Goal: Task Accomplishment & Management: Use online tool/utility

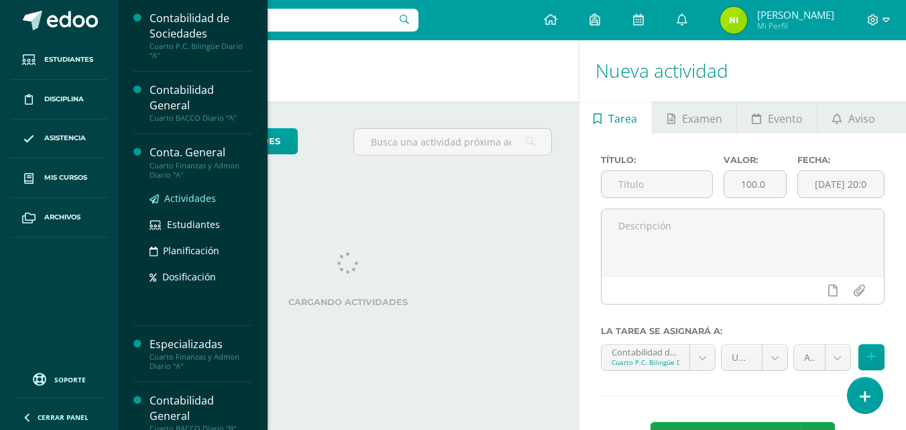
click at [190, 200] on span "Actividades" at bounding box center [190, 198] width 52 height 13
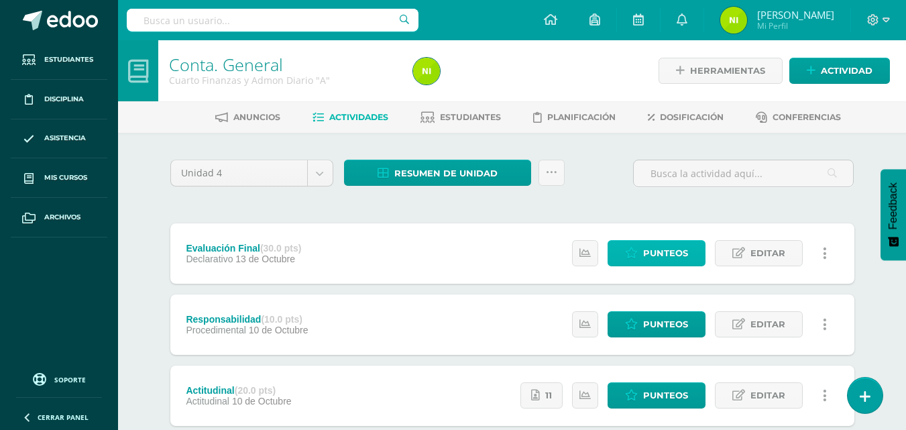
click at [652, 251] on span "Punteos" at bounding box center [665, 253] width 45 height 25
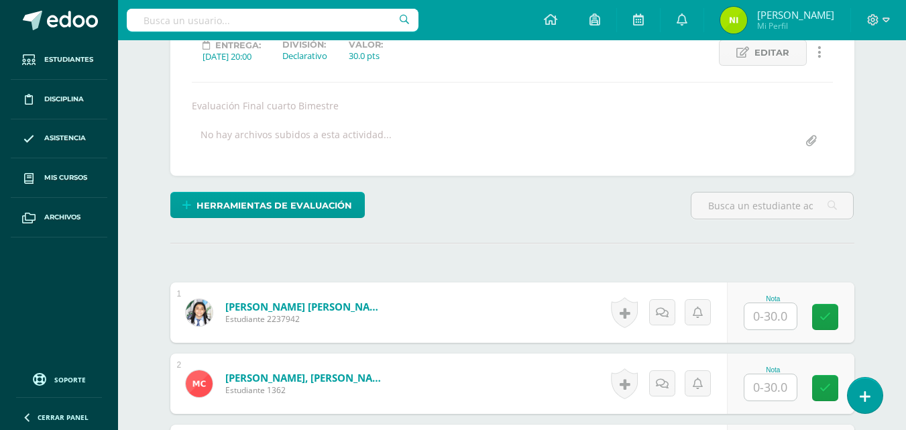
scroll to position [197, 0]
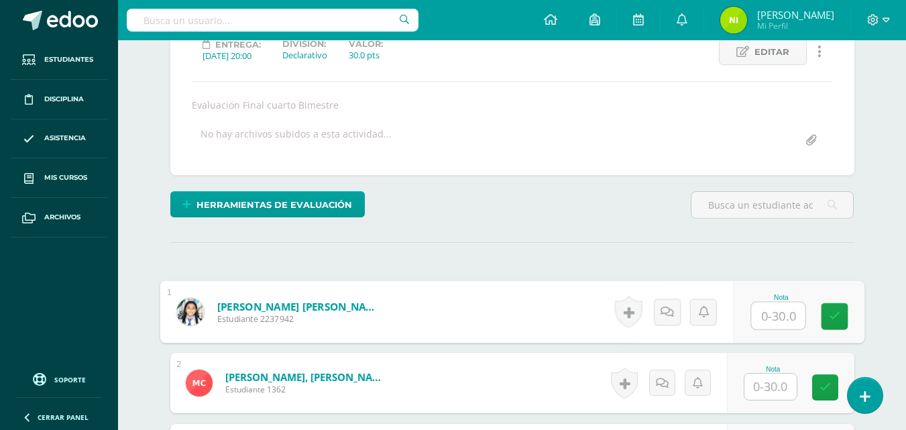
click at [768, 318] on input "text" at bounding box center [778, 315] width 54 height 27
type input "23"
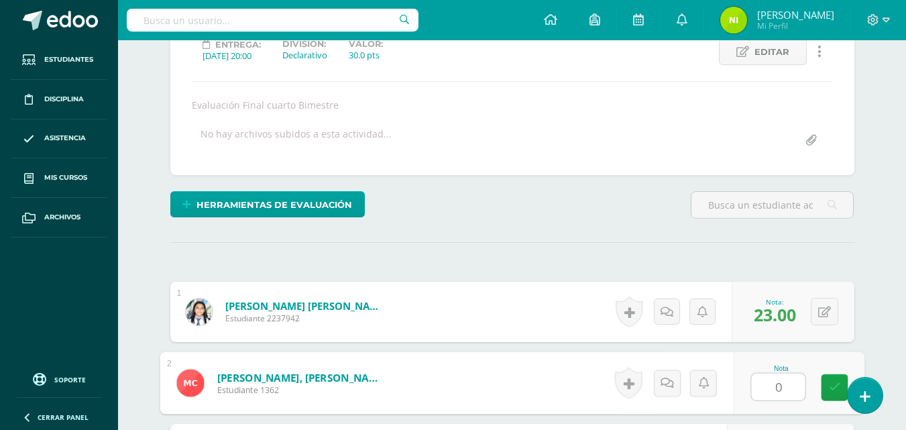
type input "0"
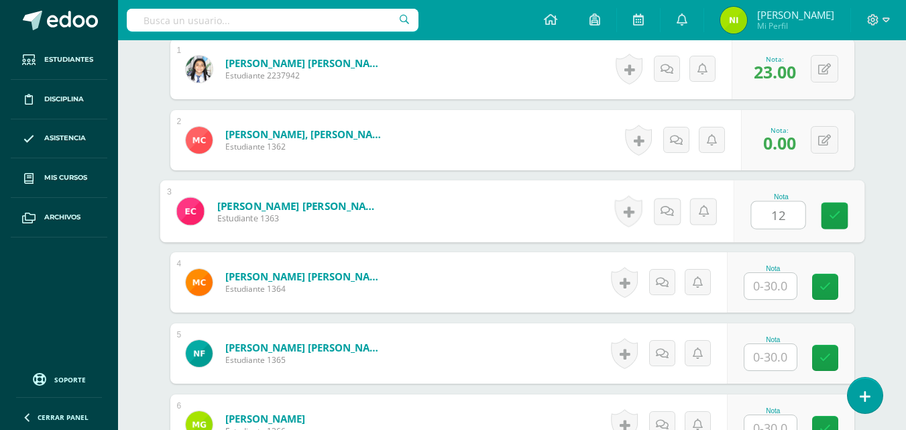
type input "12"
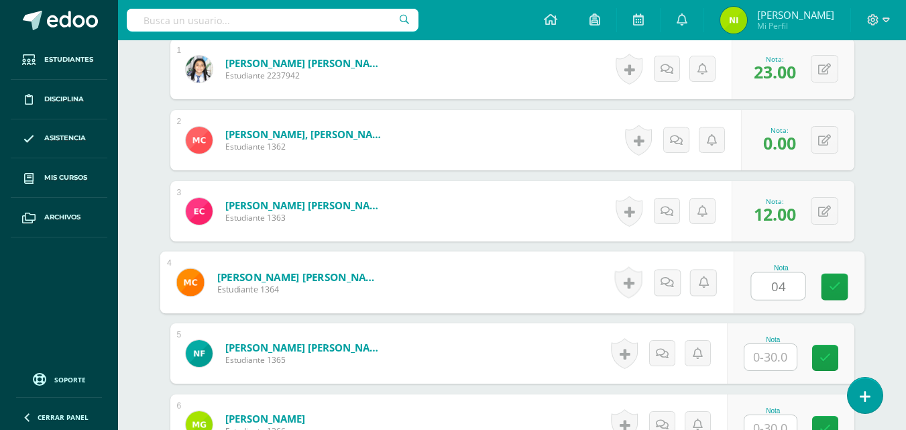
type input "04"
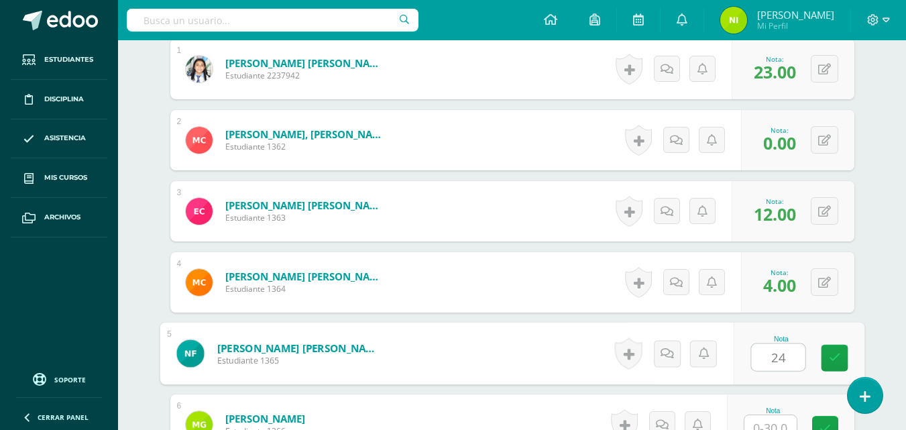
type input "24"
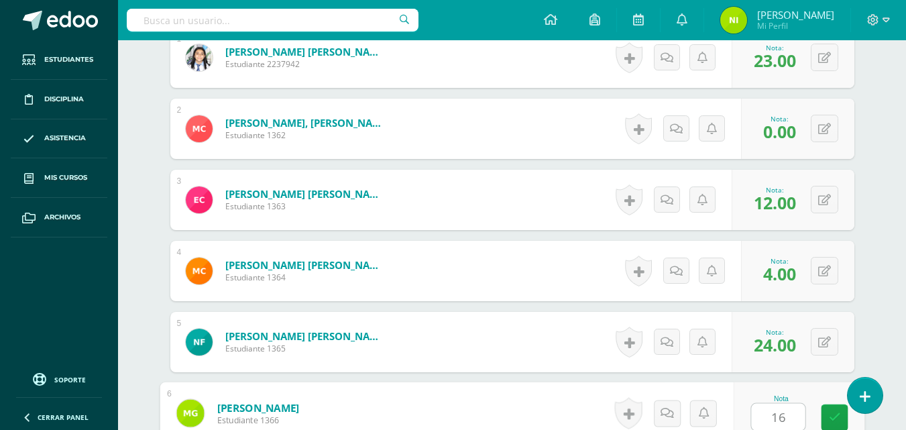
type input "16"
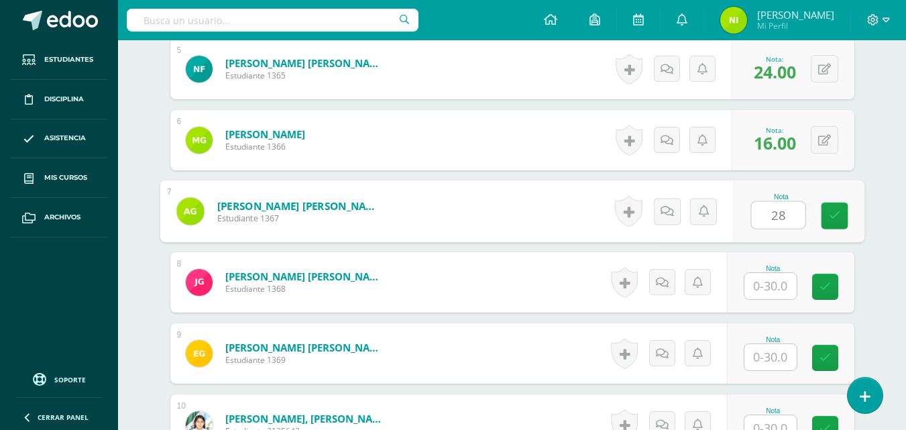
type input "28"
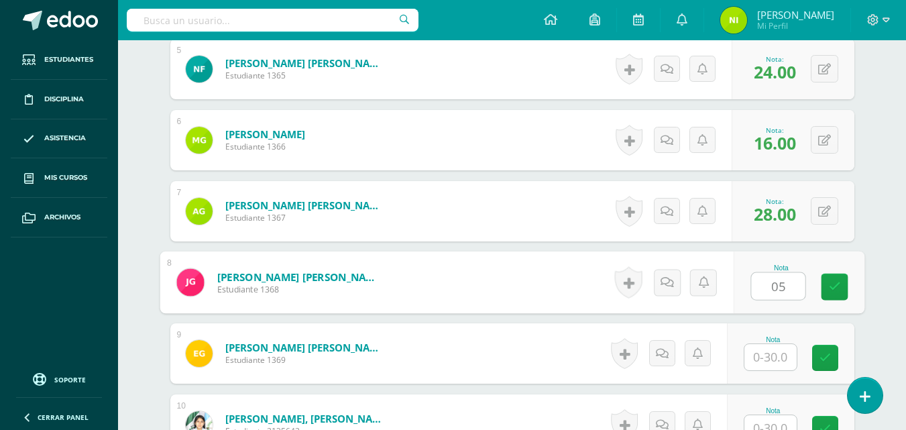
type input "05"
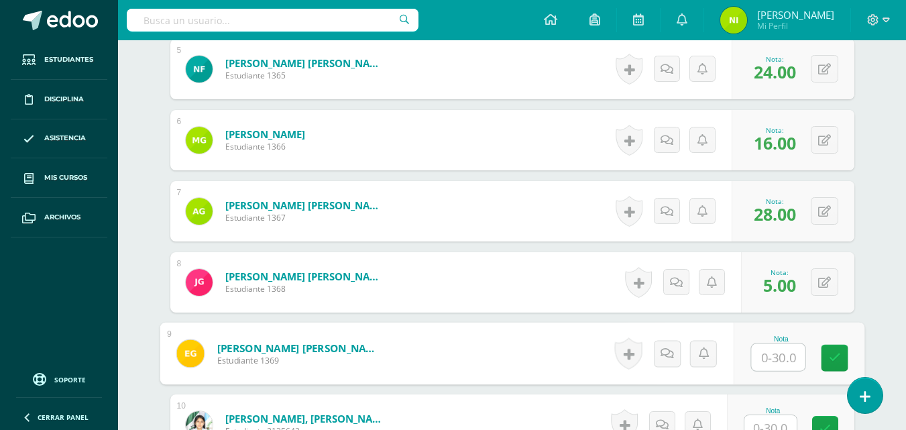
scroll to position [735, 0]
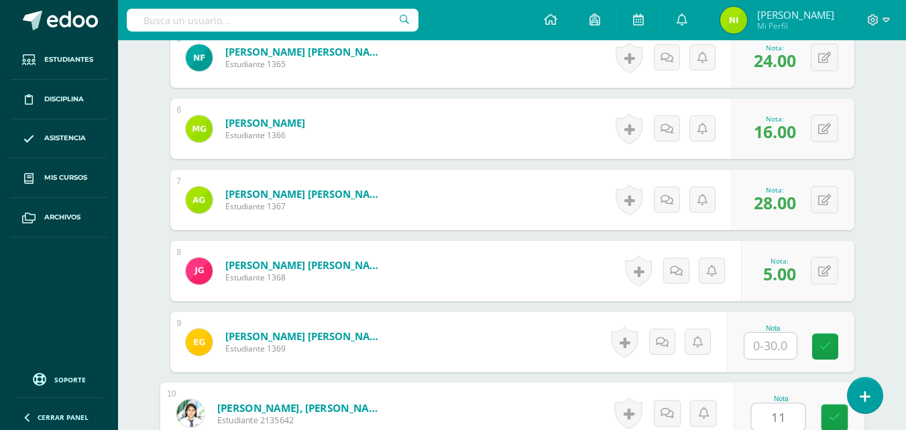
type input "11"
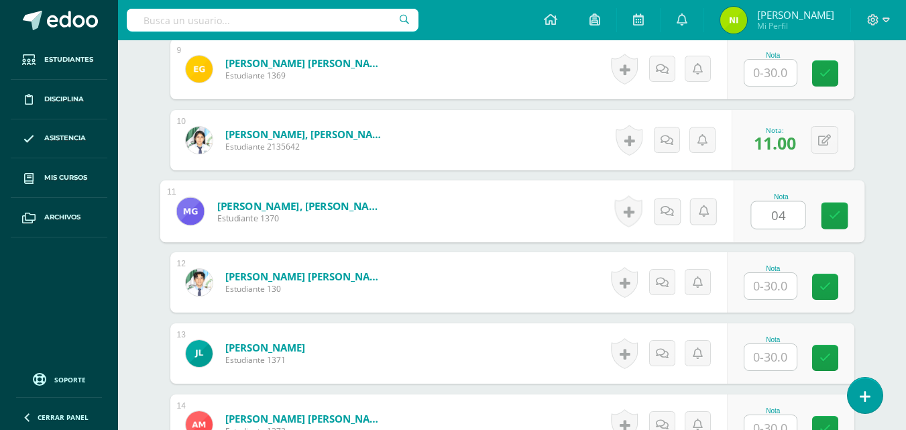
type input "04"
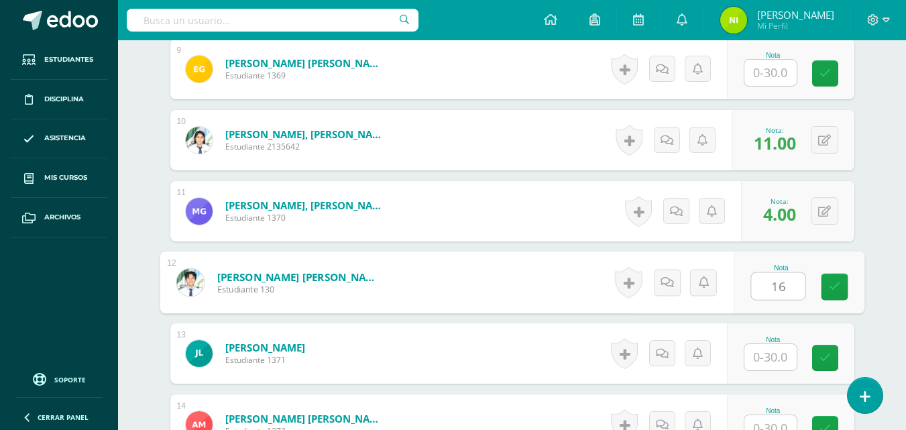
type input "16"
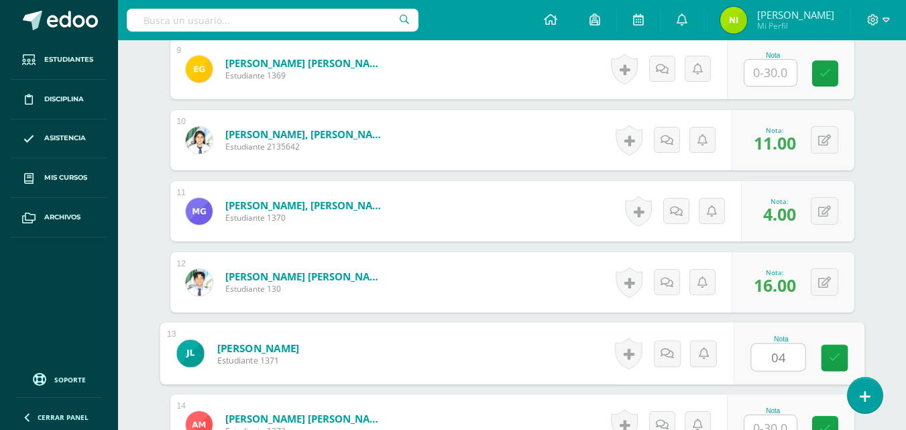
type input "04"
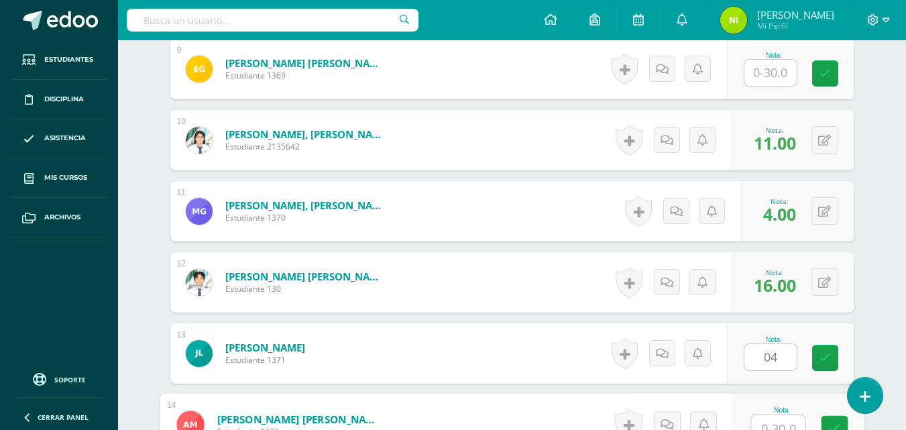
scroll to position [1020, 0]
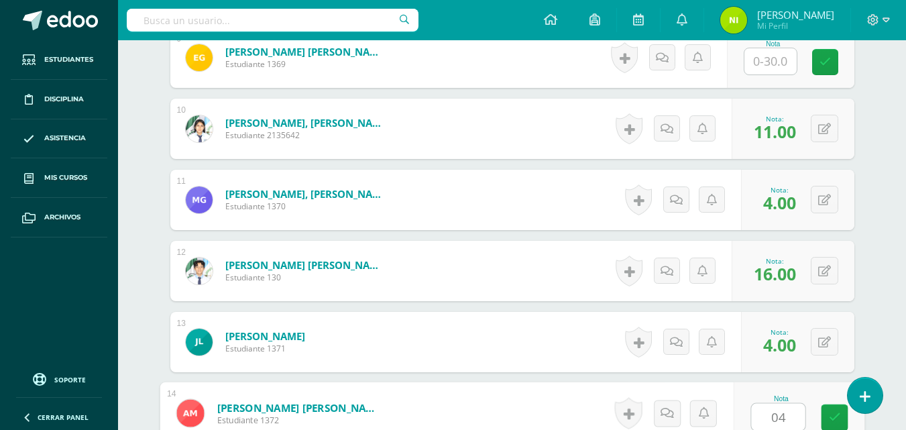
type input "04"
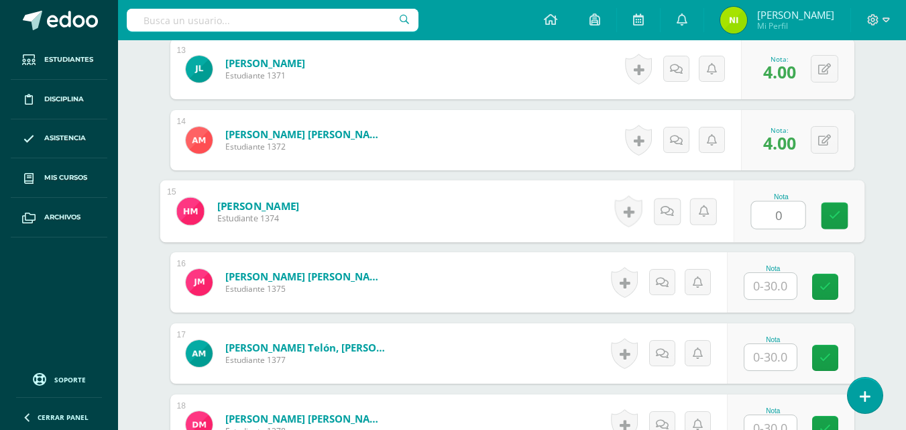
type input "0"
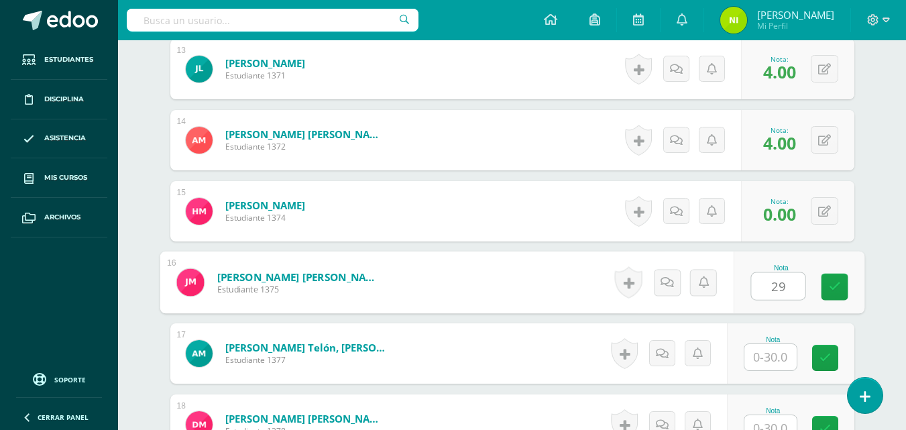
type input "29"
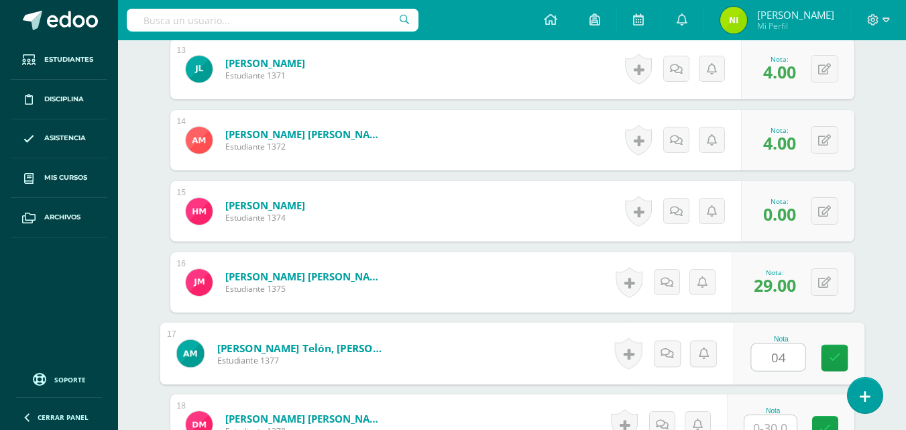
type input "04"
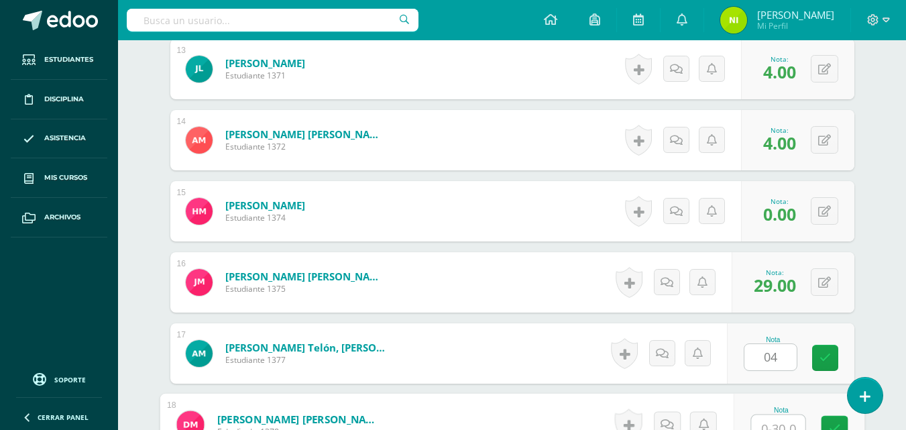
scroll to position [1304, 0]
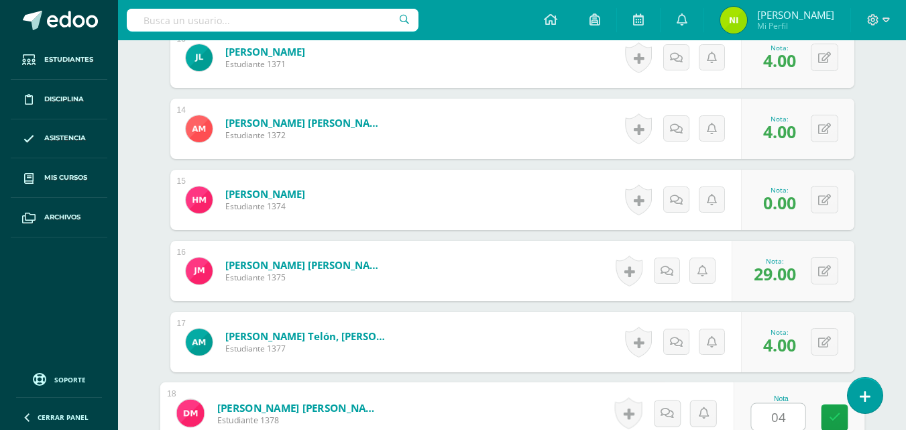
type input "04"
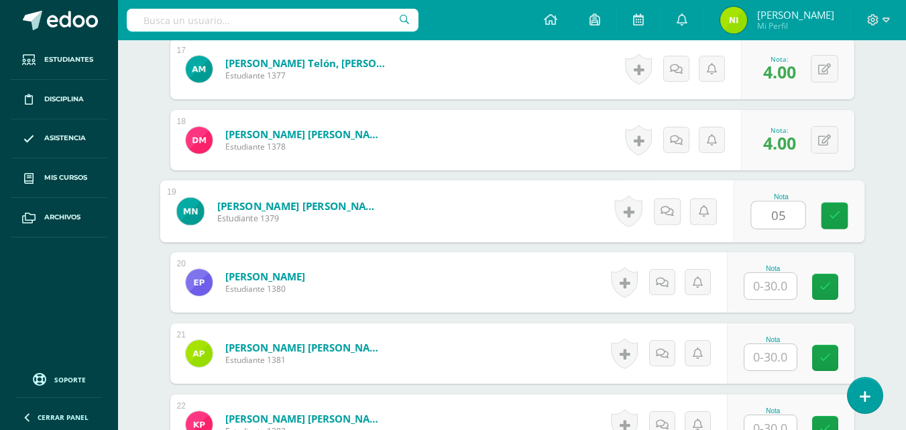
type input "05"
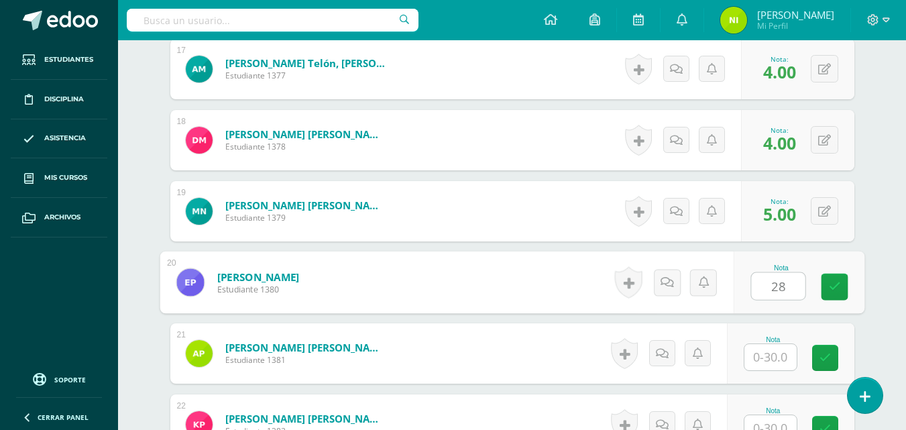
type input "28"
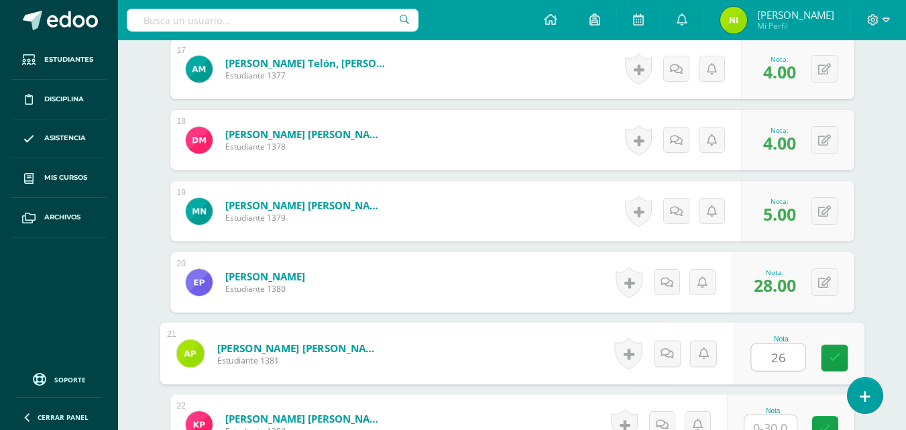
type input "26"
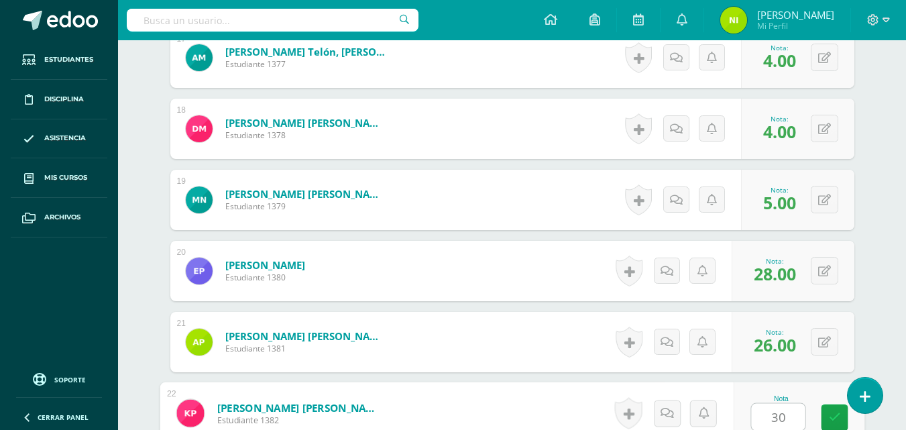
type input "30"
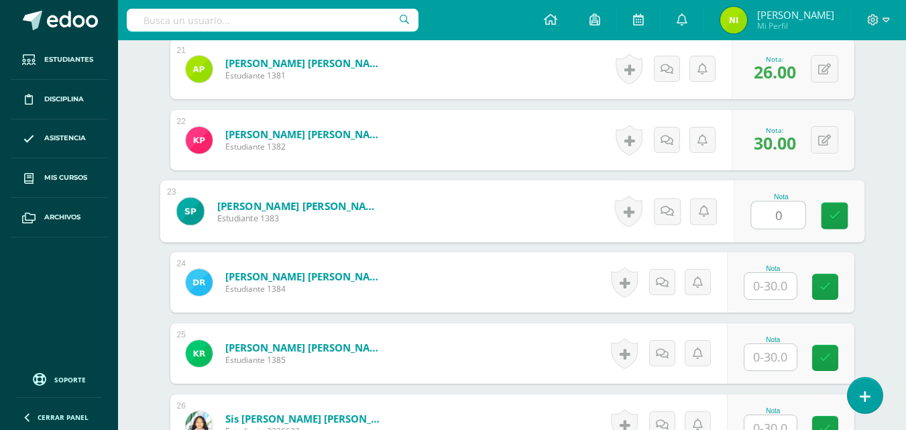
type input "0"
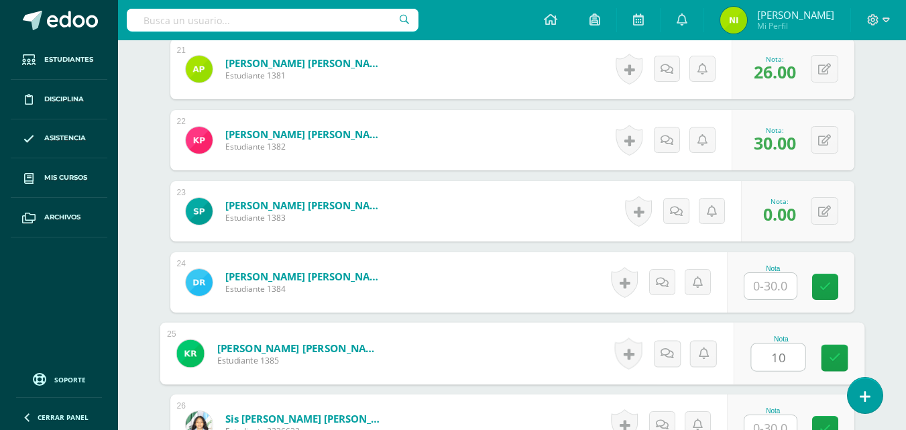
type input "10"
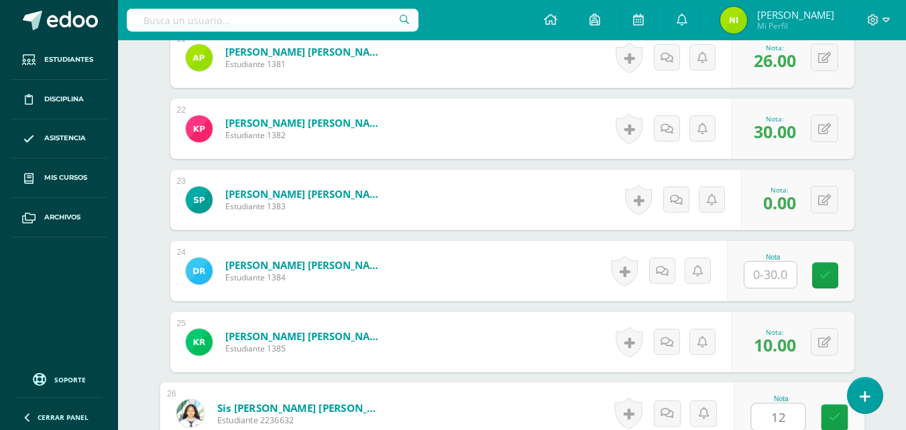
type input "12"
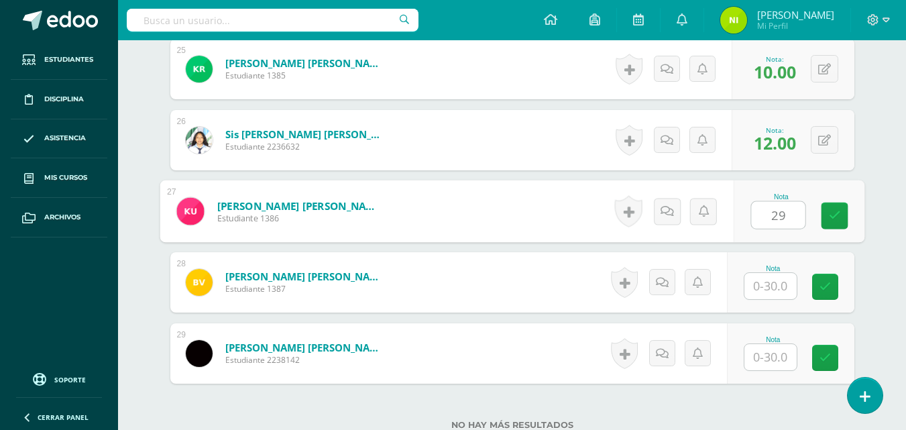
type input "29"
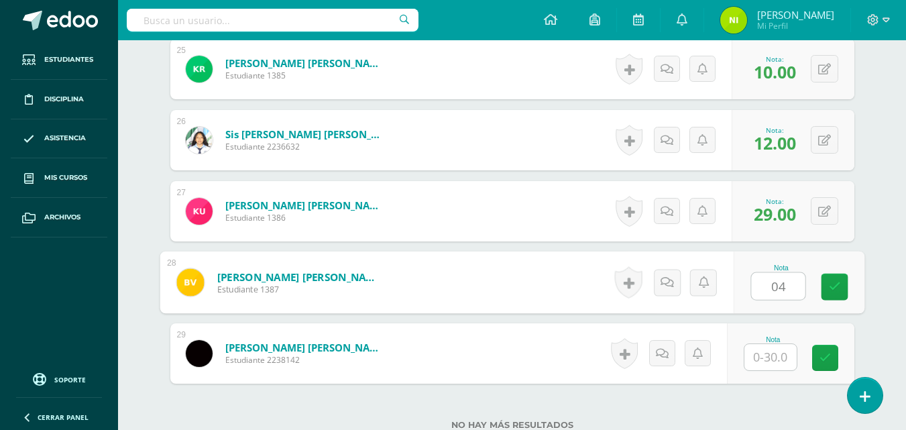
type input "04"
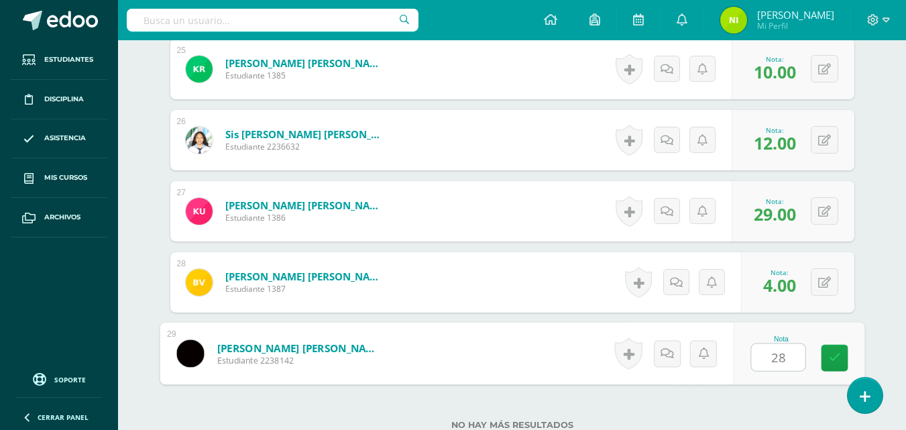
type input "28"
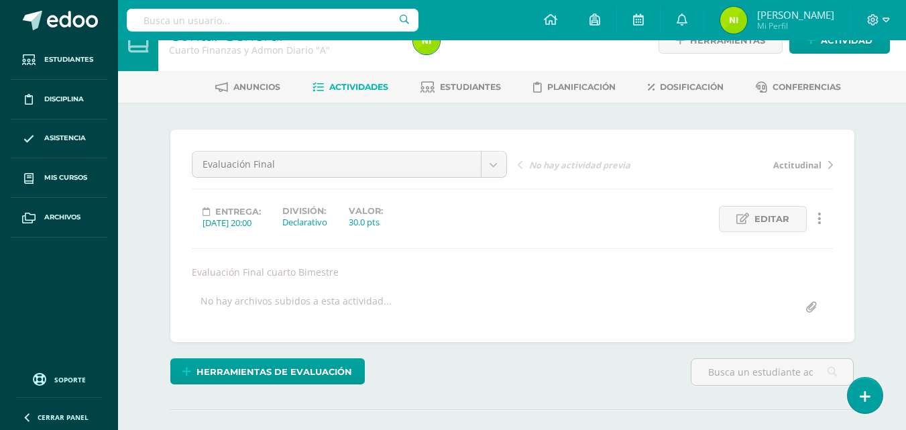
scroll to position [0, 0]
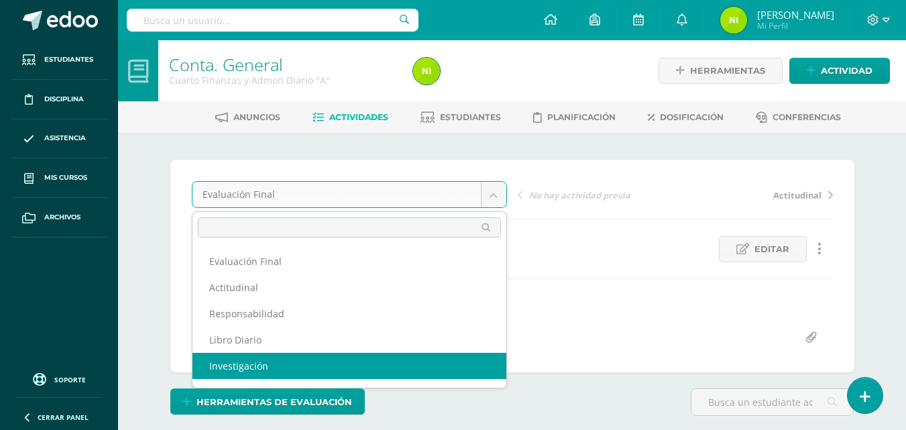
select select "/dashboard/teacher/grade-activity/84341/"
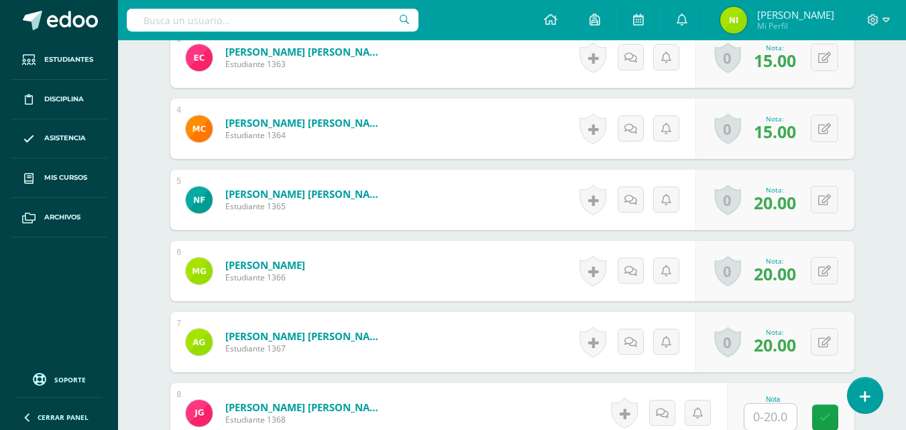
scroll to position [698, 0]
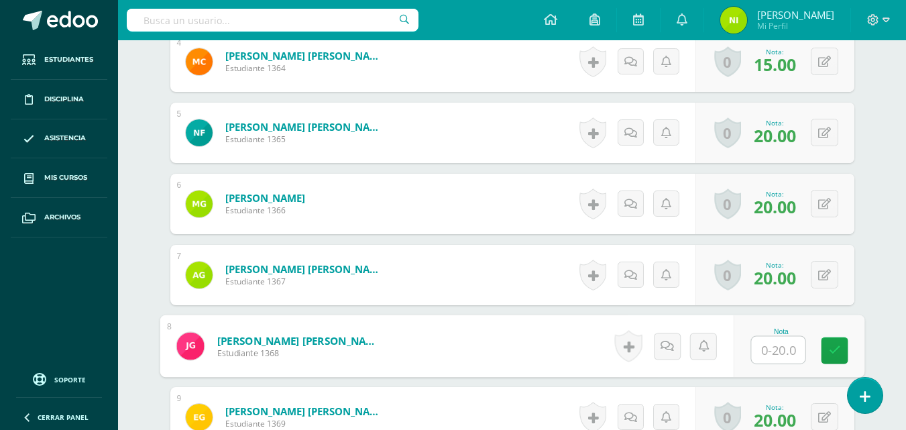
click at [772, 351] on input "text" at bounding box center [778, 350] width 54 height 27
type input "13"
click at [831, 349] on icon at bounding box center [834, 350] width 12 height 11
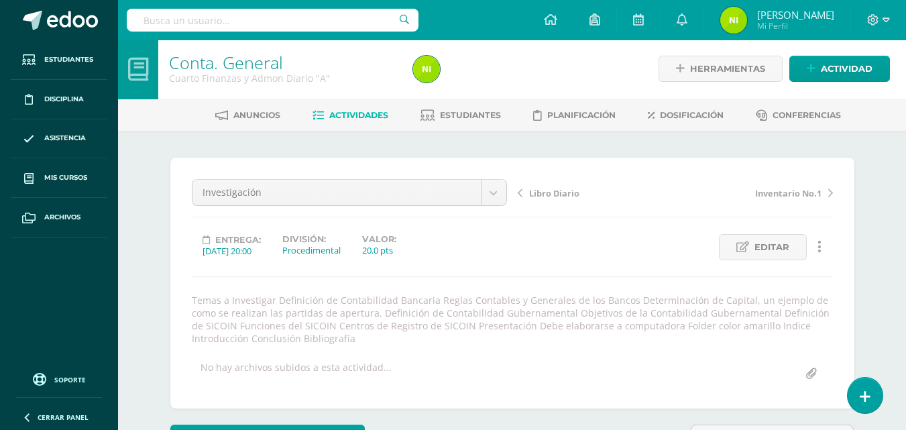
scroll to position [0, 0]
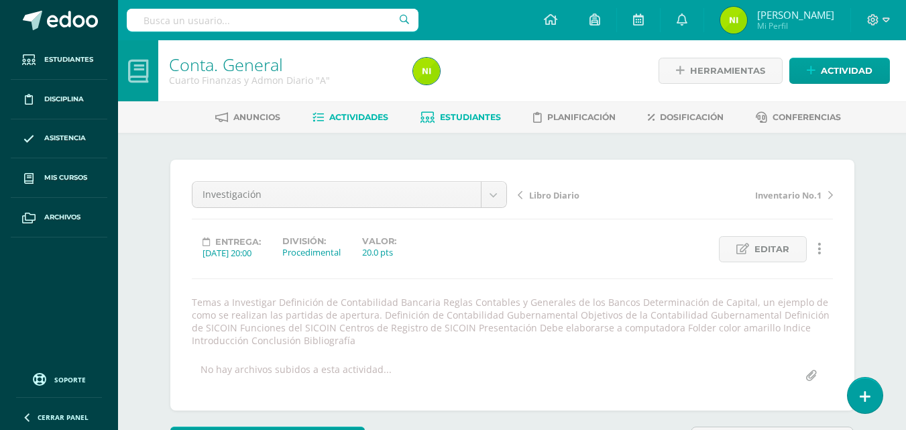
click at [469, 117] on span "Estudiantes" at bounding box center [470, 117] width 61 height 10
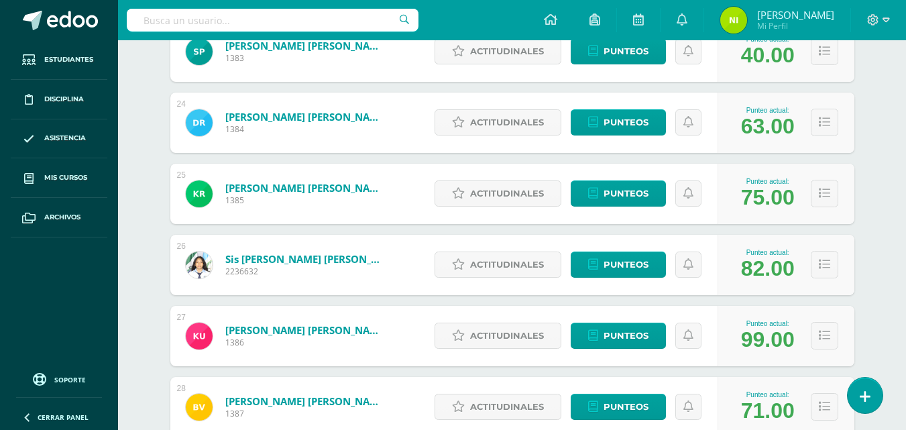
scroll to position [1800, 0]
